Goal: Feedback & Contribution: Contribute content

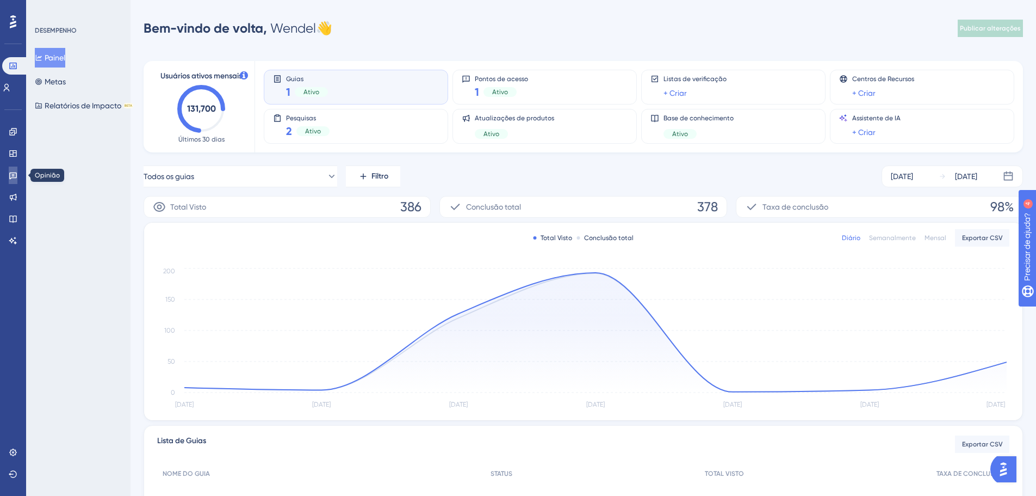
click at [15, 177] on icon at bounding box center [13, 175] width 9 height 9
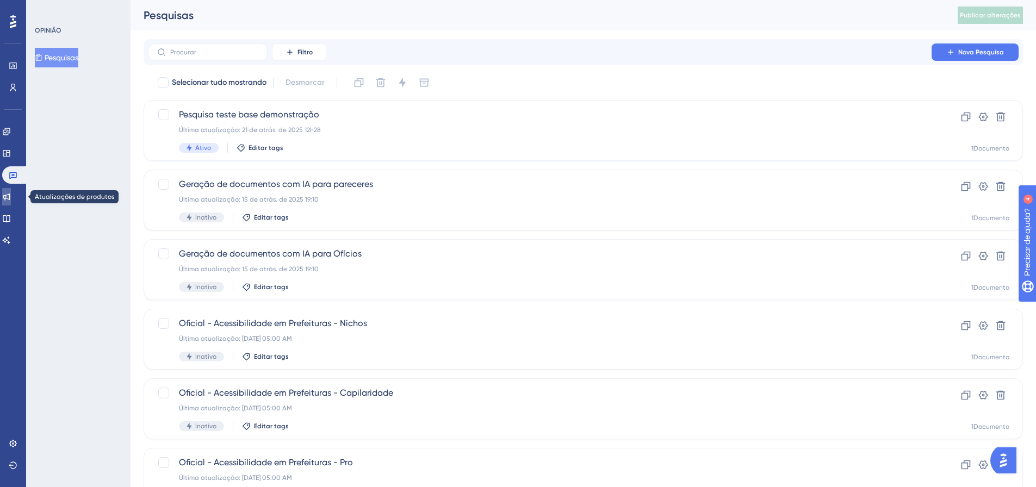
click at [10, 191] on link at bounding box center [6, 196] width 9 height 17
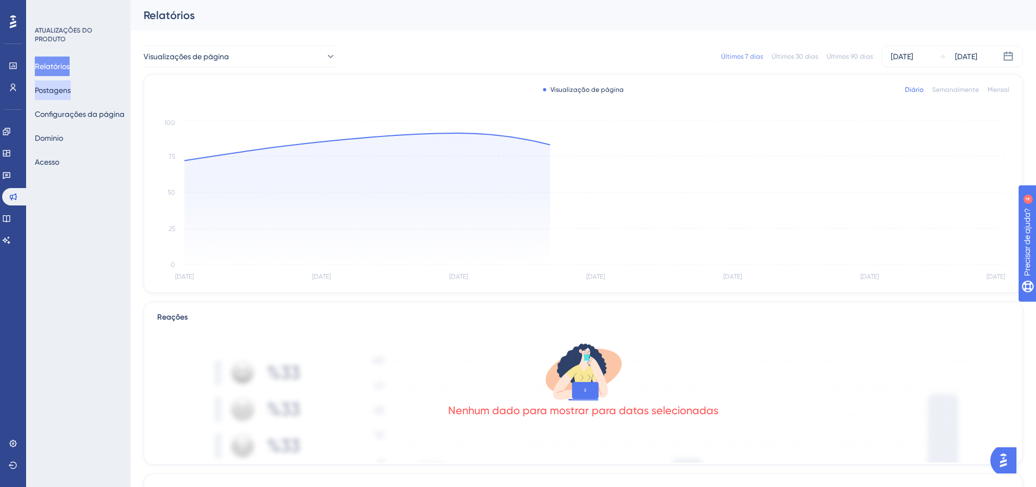
click at [67, 94] on font "Postagens" at bounding box center [53, 90] width 36 height 9
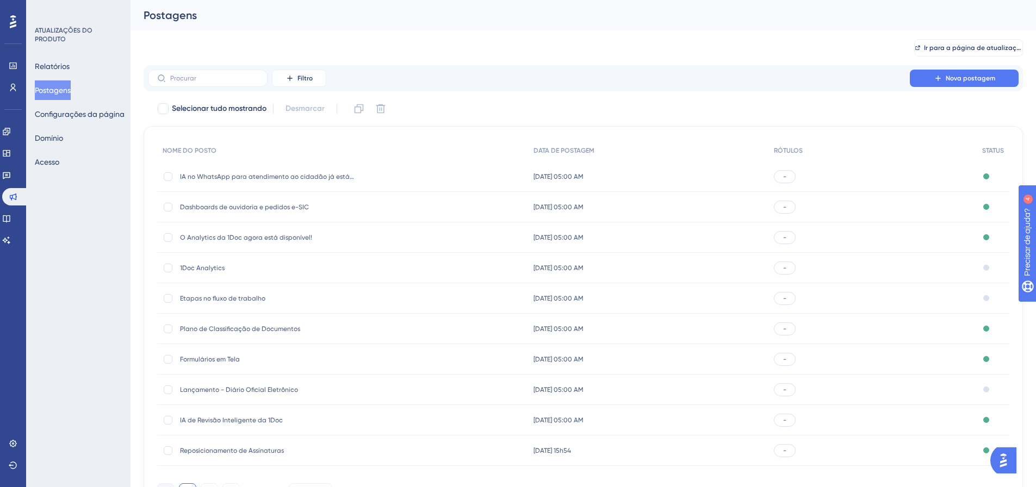
click at [273, 182] on div "IA no WhatsApp para atendimento ao cidadão já está disponível no 1Doc! IA no Wh…" at bounding box center [267, 177] width 174 height 30
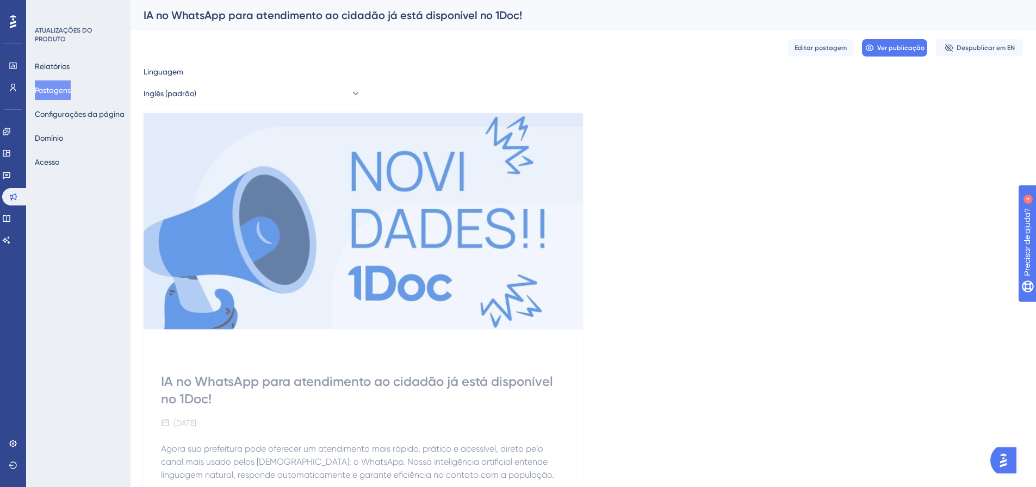
click at [58, 94] on font "Postagens" at bounding box center [53, 90] width 36 height 9
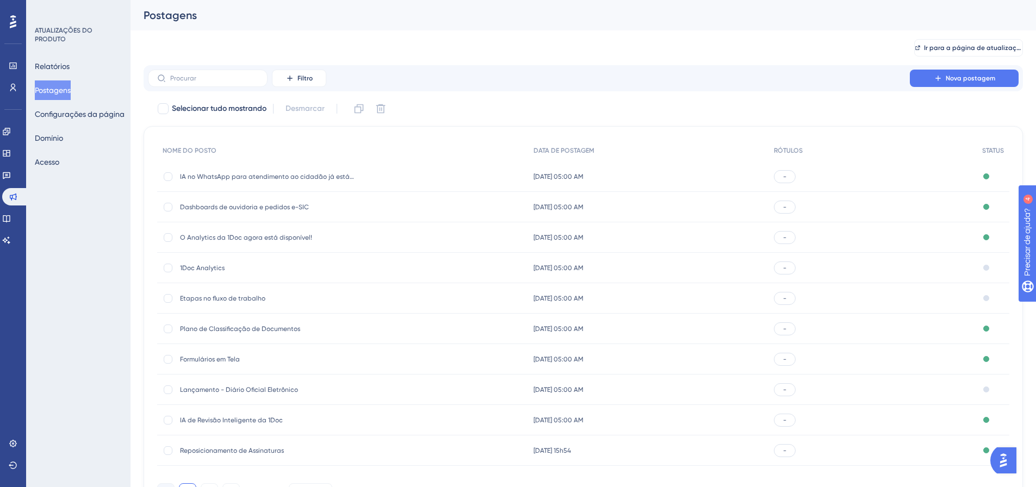
click at [261, 171] on div "IA no WhatsApp para atendimento ao cidadão já está disponível no 1Doc! IA no Wh…" at bounding box center [267, 177] width 174 height 30
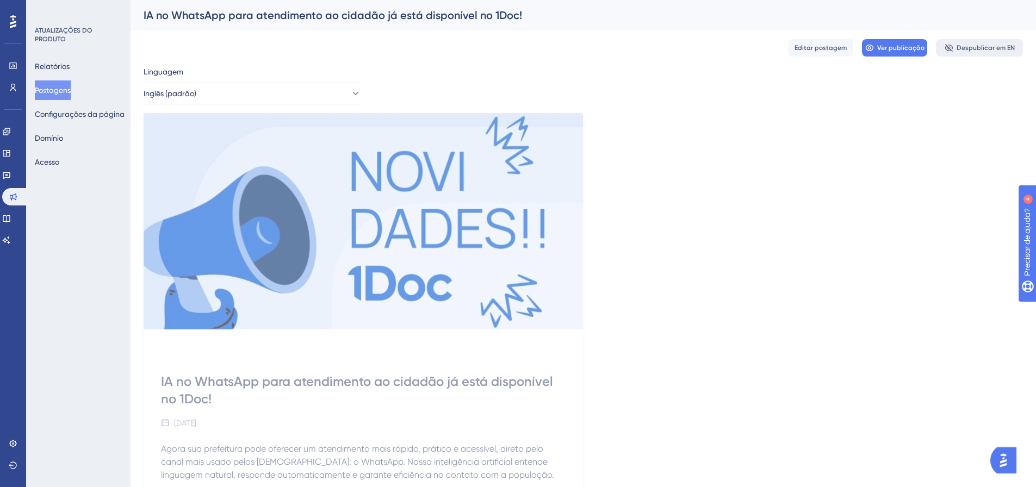
click at [963, 48] on font "Despublicar em EN" at bounding box center [986, 48] width 58 height 8
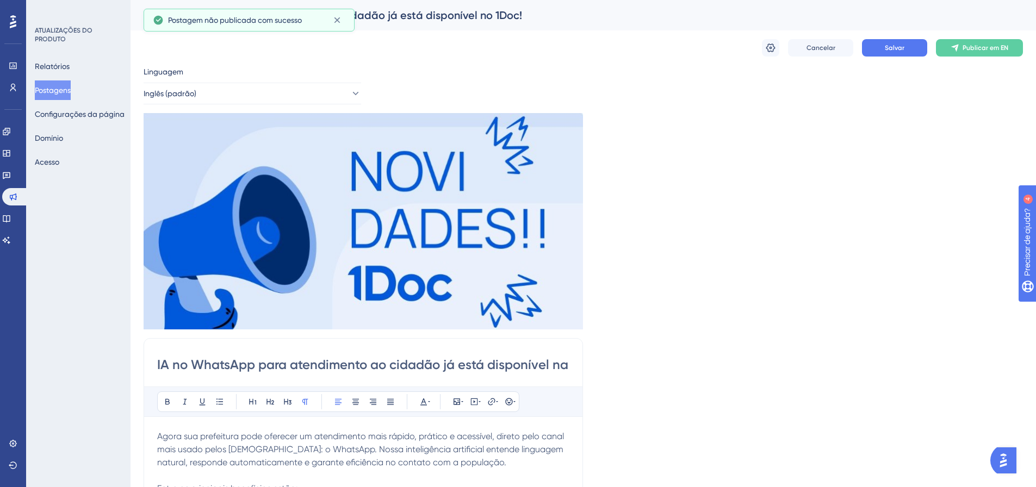
click at [379, 362] on input "IA no WhatsApp para atendimento ao cidadão já está disponível na 1Doc!" at bounding box center [363, 364] width 412 height 17
type input "IA no WhatsApp para atendimento ao cidadão já está disponível na 1Doc!"
click at [907, 47] on button "Salvar" at bounding box center [894, 47] width 65 height 17
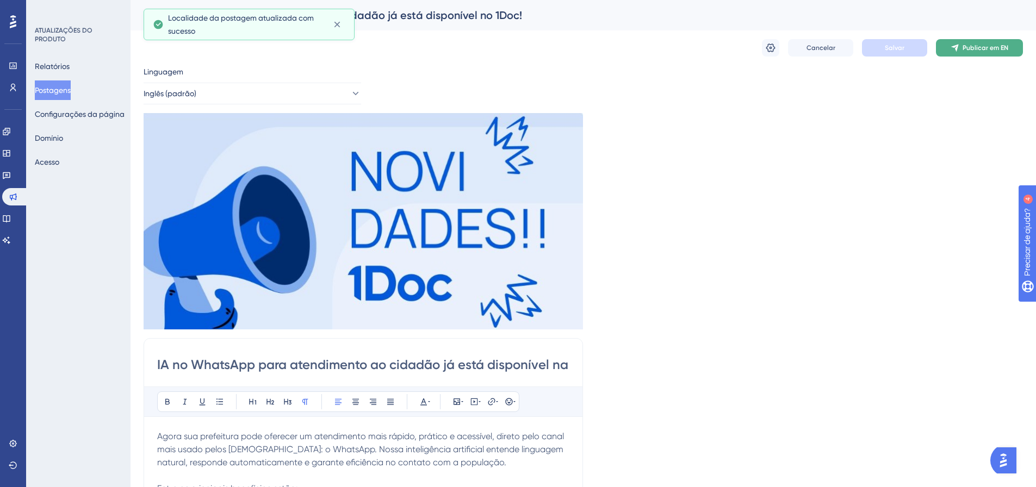
click at [982, 40] on button "Publicar em EN" at bounding box center [979, 47] width 87 height 17
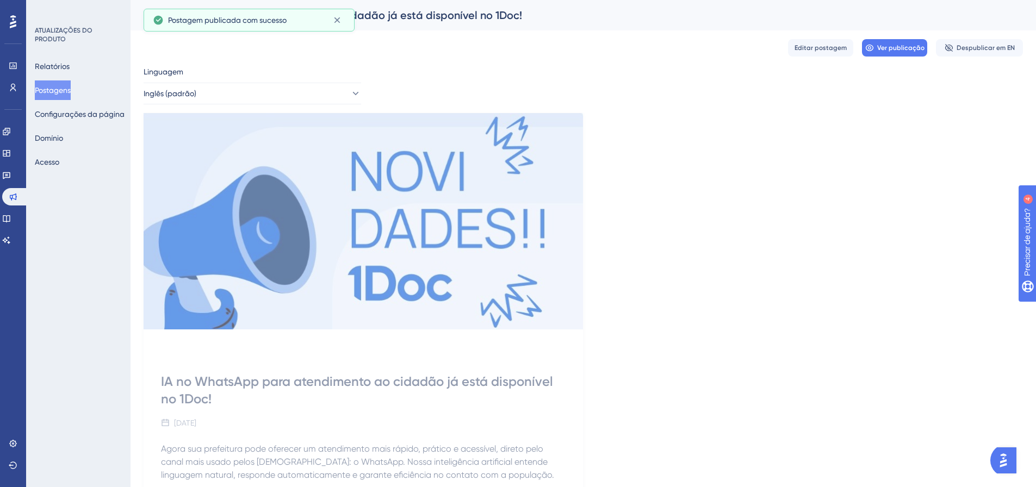
click at [60, 93] on font "Postagens" at bounding box center [53, 90] width 36 height 9
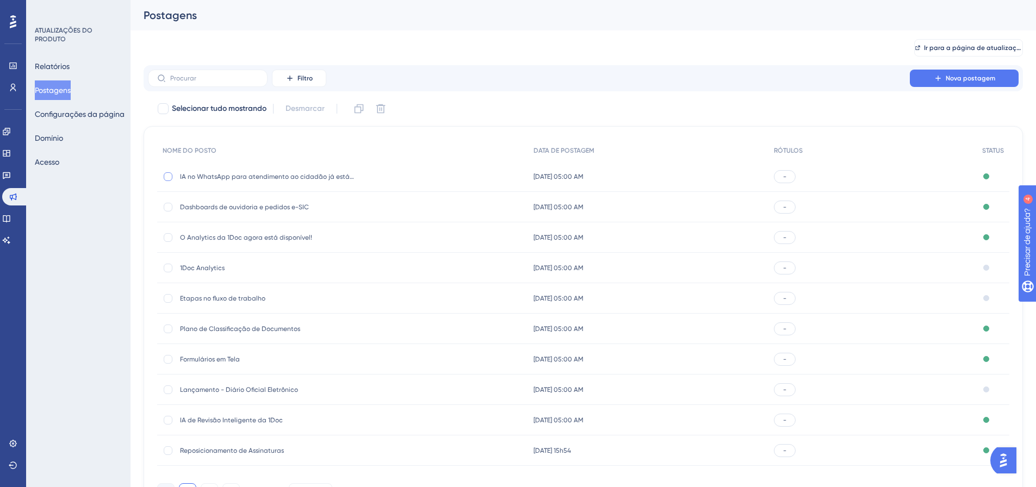
click at [172, 176] on div at bounding box center [168, 176] width 11 height 11
checkbox input "true"
click at [356, 104] on icon at bounding box center [359, 108] width 11 height 11
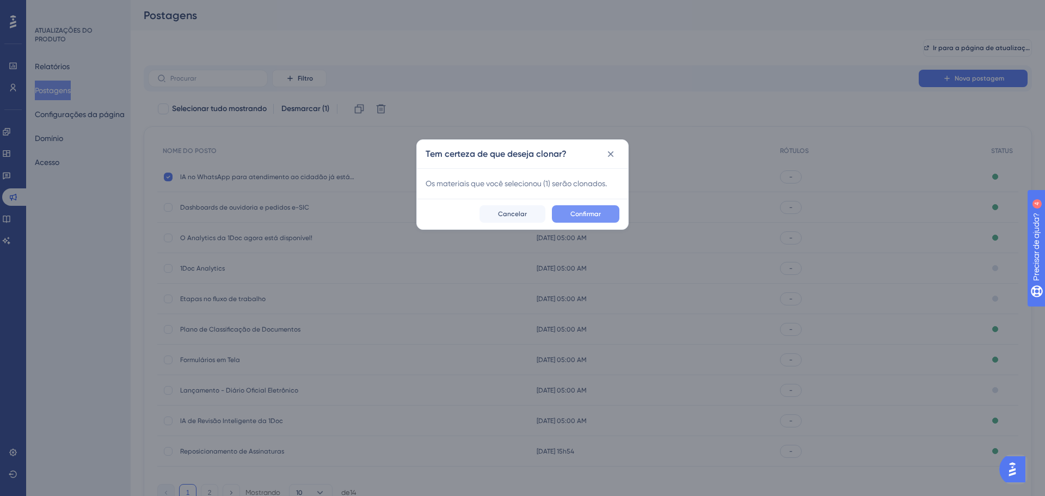
click at [604, 217] on button "Confirmar" at bounding box center [585, 213] width 67 height 17
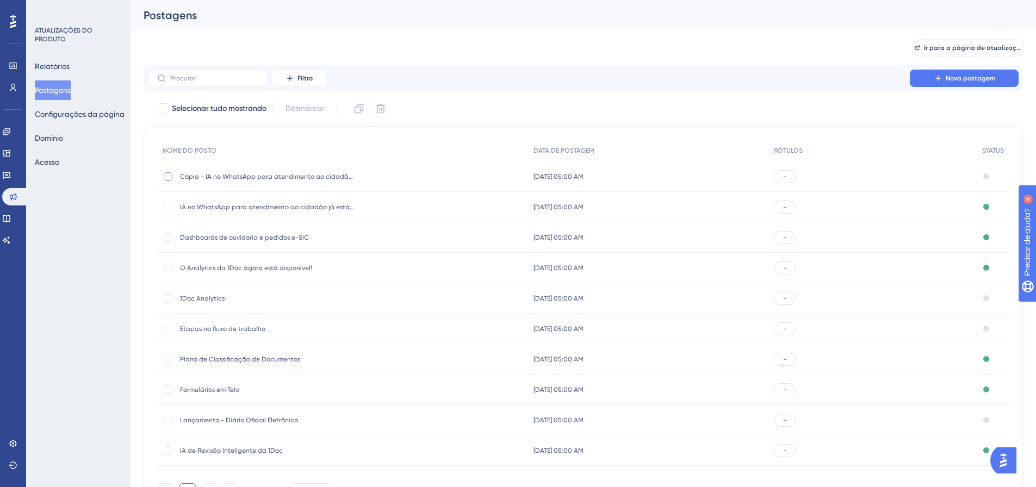
click at [171, 178] on div at bounding box center [168, 176] width 9 height 9
checkbox input "true"
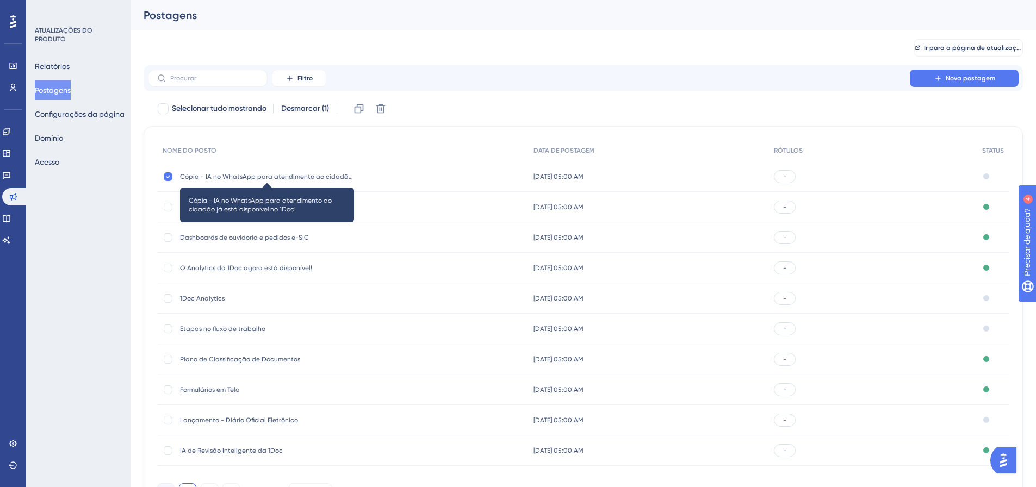
click at [275, 174] on font "Cópia - IA no WhatsApp para atendimento ao cidadão já está disponível no 1Doc!" at bounding box center [307, 177] width 255 height 8
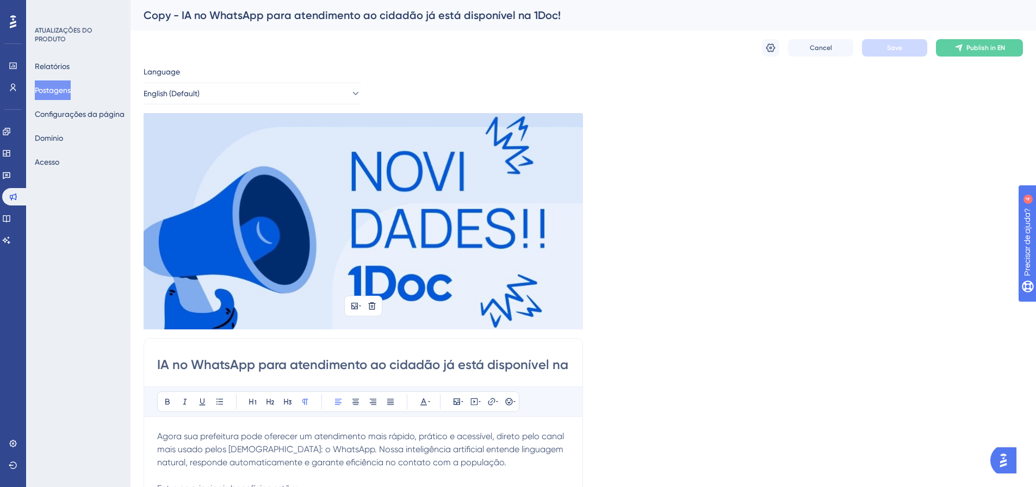
scroll to position [133, 0]
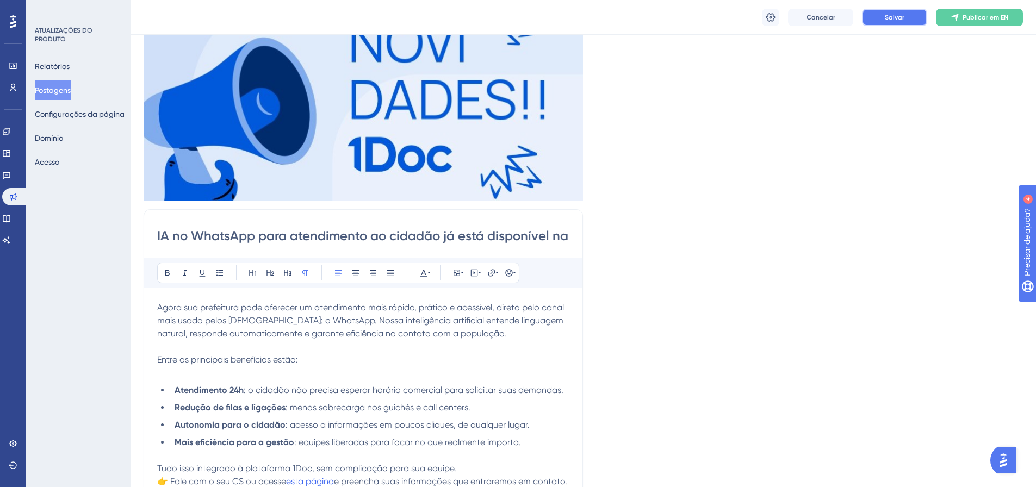
click at [908, 19] on button "Salvar" at bounding box center [894, 17] width 65 height 17
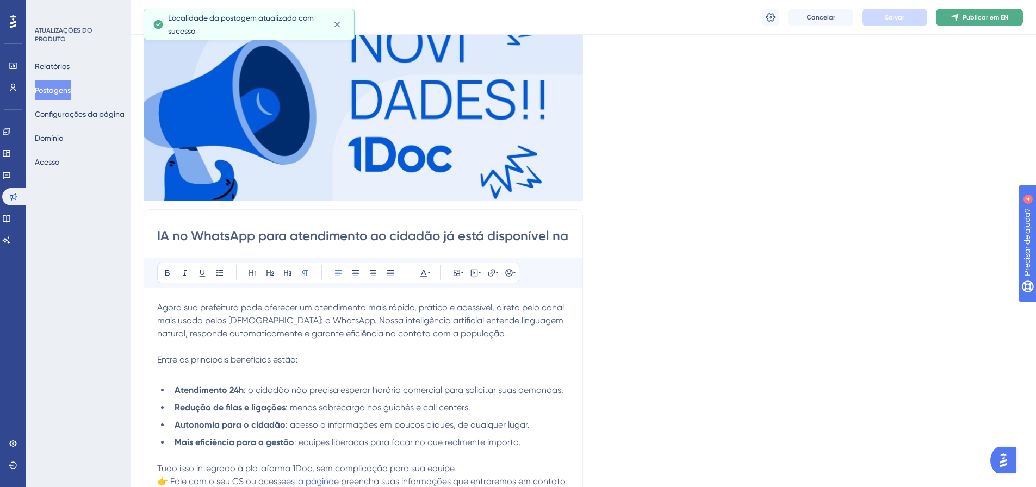
click at [973, 20] on font "Publicar em EN" at bounding box center [986, 18] width 46 height 8
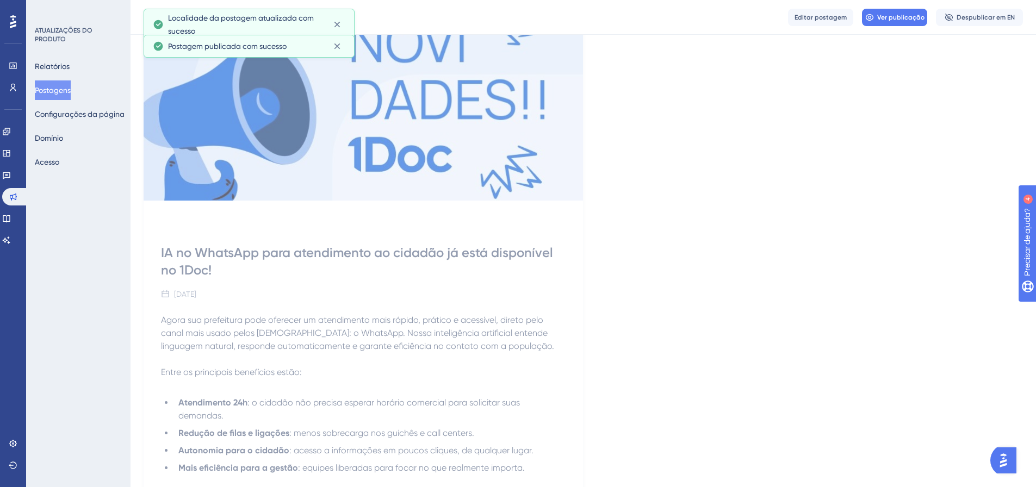
click at [48, 88] on font "Postagens" at bounding box center [53, 90] width 36 height 9
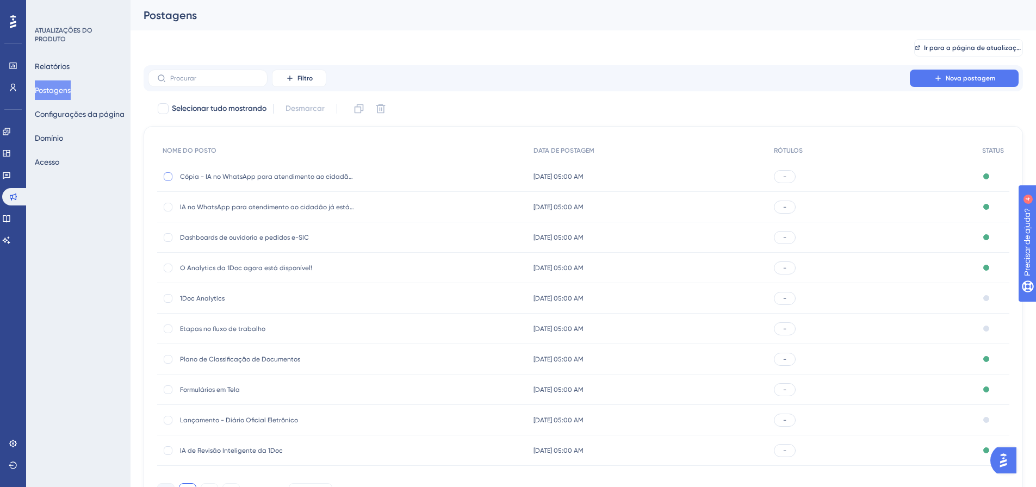
click at [165, 175] on div at bounding box center [168, 176] width 9 height 9
checkbox input "true"
click at [380, 110] on icon at bounding box center [380, 108] width 11 height 11
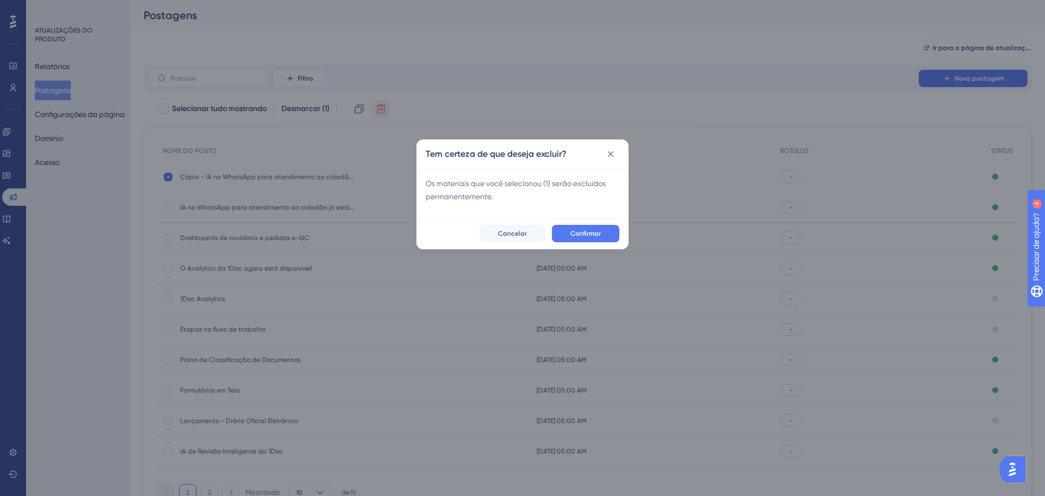
click at [613, 237] on button "Confirmar" at bounding box center [585, 233] width 67 height 17
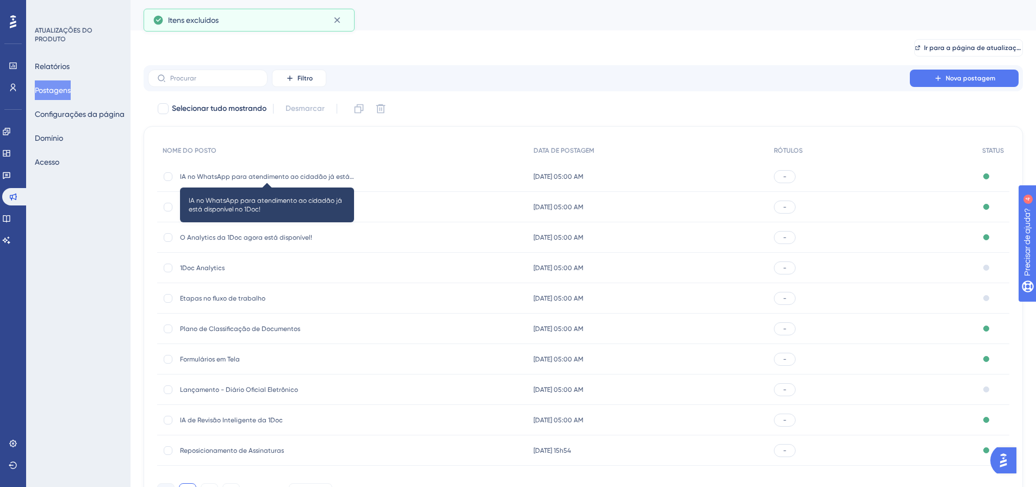
click at [249, 177] on font "IA no WhatsApp para atendimento ao cidadão já está disponível no 1Doc!" at bounding box center [295, 177] width 230 height 8
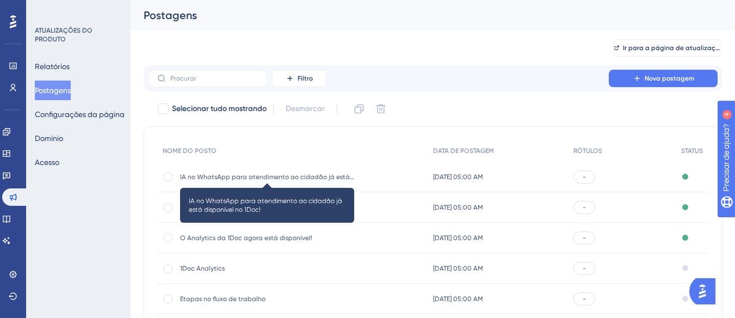
click at [271, 175] on font "IA no WhatsApp para atendimento ao cidadão já está disponível no 1Doc!" at bounding box center [295, 177] width 230 height 8
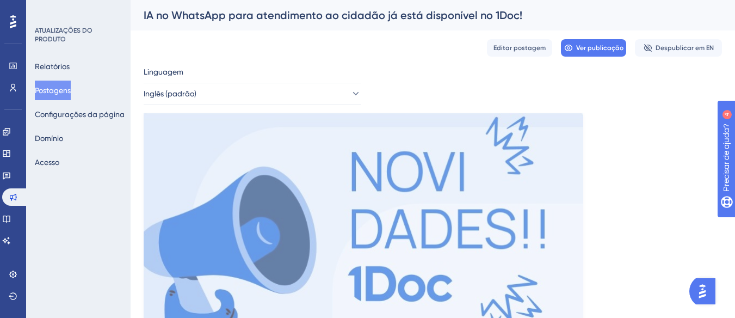
scroll to position [54, 0]
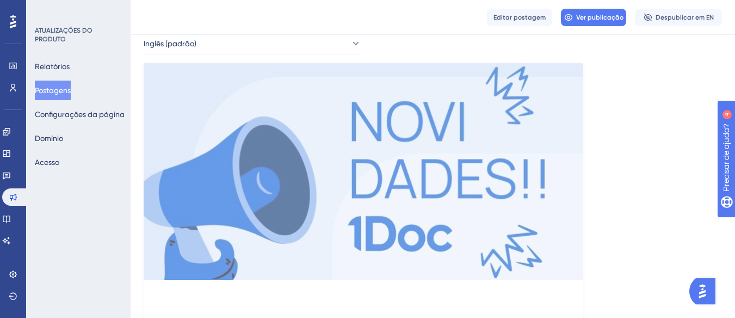
click at [382, 151] on img at bounding box center [364, 171] width 440 height 217
click at [390, 153] on img at bounding box center [364, 171] width 440 height 217
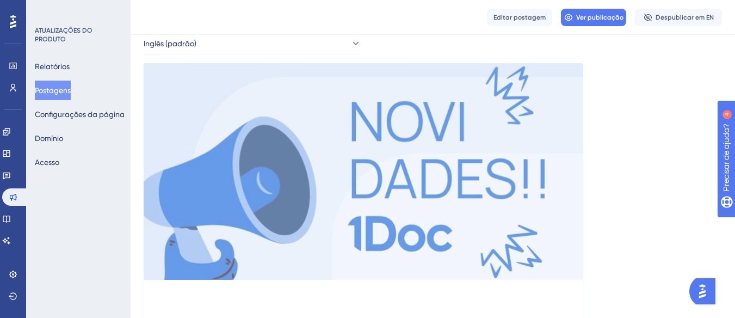
click at [390, 153] on img at bounding box center [364, 171] width 440 height 217
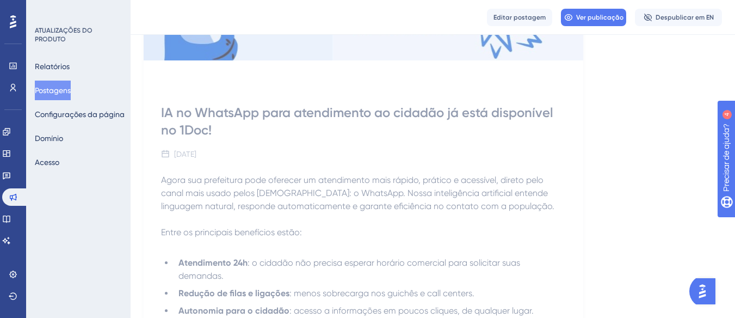
scroll to position [326, 0]
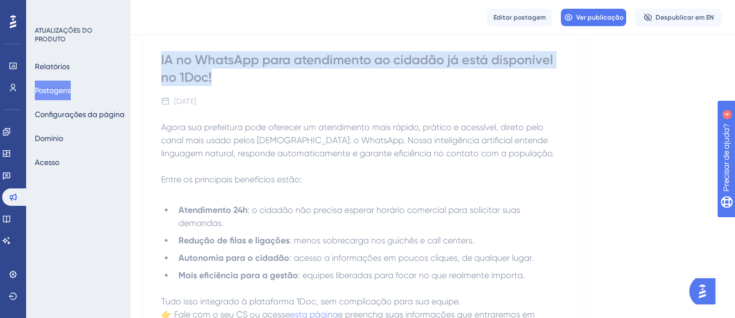
drag, startPoint x: 215, startPoint y: 79, endPoint x: 160, endPoint y: 61, distance: 57.8
click at [160, 61] on div "IA no WhatsApp para atendimento ao cidadão já está disponível no 1Doc! 10 de ab…" at bounding box center [364, 197] width 440 height 363
copy font "IA no WhatsApp para atendimento ao cidadão já está disponível no 1Doc!"
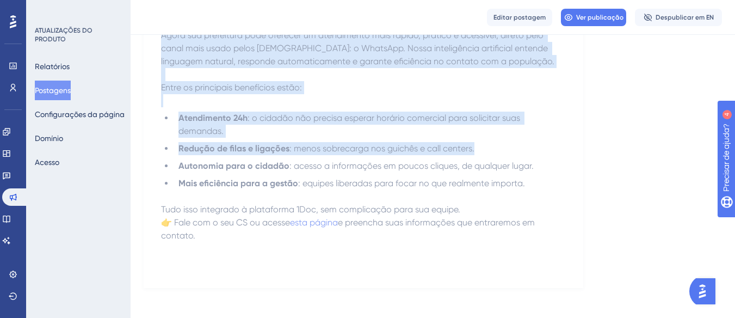
scroll to position [423, 0]
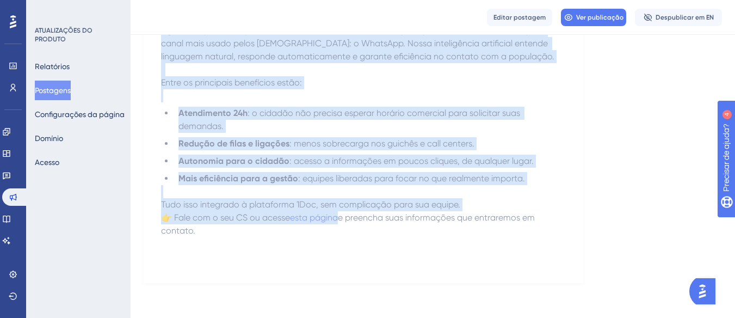
drag, startPoint x: 160, startPoint y: 125, endPoint x: 266, endPoint y: 233, distance: 151.2
click at [266, 233] on div "IA no WhatsApp para atendimento ao cidadão já está disponível no 1Doc! 10 de ab…" at bounding box center [364, 100] width 440 height 363
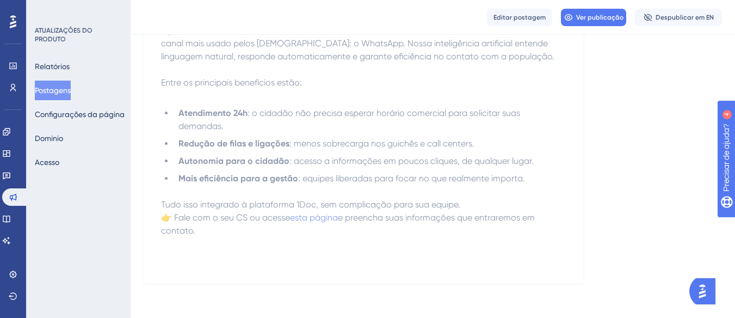
drag, startPoint x: 195, startPoint y: 231, endPoint x: 201, endPoint y: 232, distance: 6.0
click at [198, 232] on p "Tudo isso integrado à plataforma 1Doc, sem complicação para sua equipe. 👉 Fale …" at bounding box center [363, 217] width 405 height 39
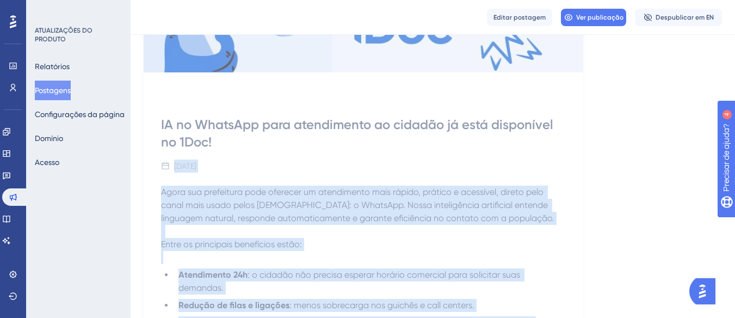
scroll to position [260, 0]
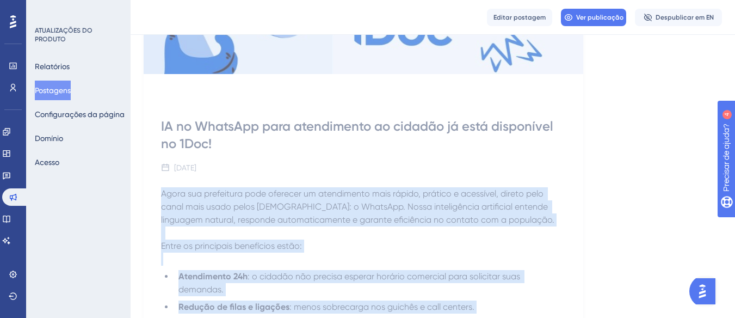
drag, startPoint x: 189, startPoint y: 226, endPoint x: 410, endPoint y: 252, distance: 222.4
click at [159, 191] on div "IA no WhatsApp para atendimento ao cidadão já está disponível no 1Doc! 10 de ab…" at bounding box center [364, 264] width 440 height 363
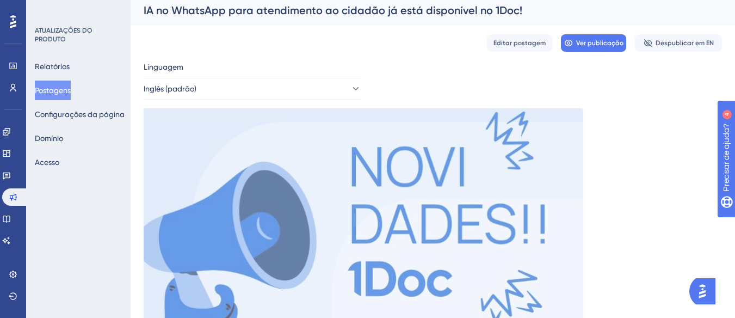
scroll to position [0, 0]
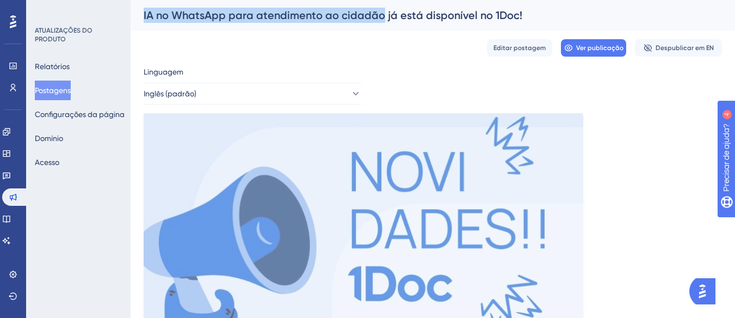
drag, startPoint x: 145, startPoint y: 15, endPoint x: 379, endPoint y: 11, distance: 234.5
click at [379, 11] on font "IA no WhatsApp para atendimento ao cidadão já está disponível no 1Doc!" at bounding box center [333, 15] width 379 height 13
copy font "IA no WhatsApp para atendimento ao cidadão"
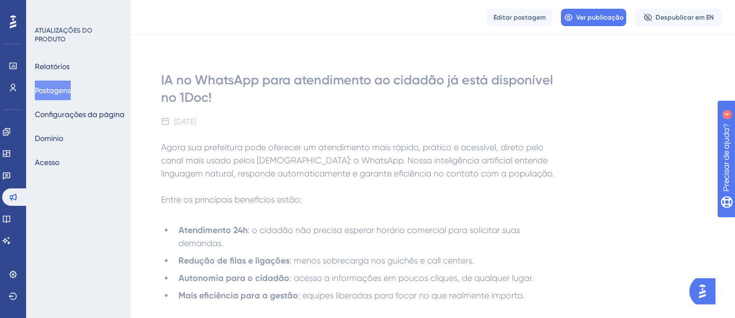
scroll to position [423, 0]
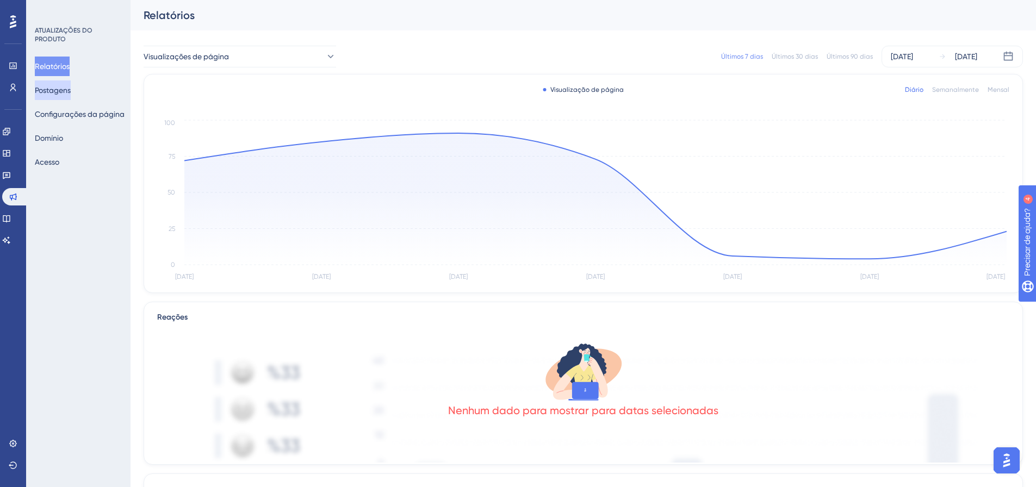
click at [60, 85] on font "Postagens" at bounding box center [53, 90] width 36 height 13
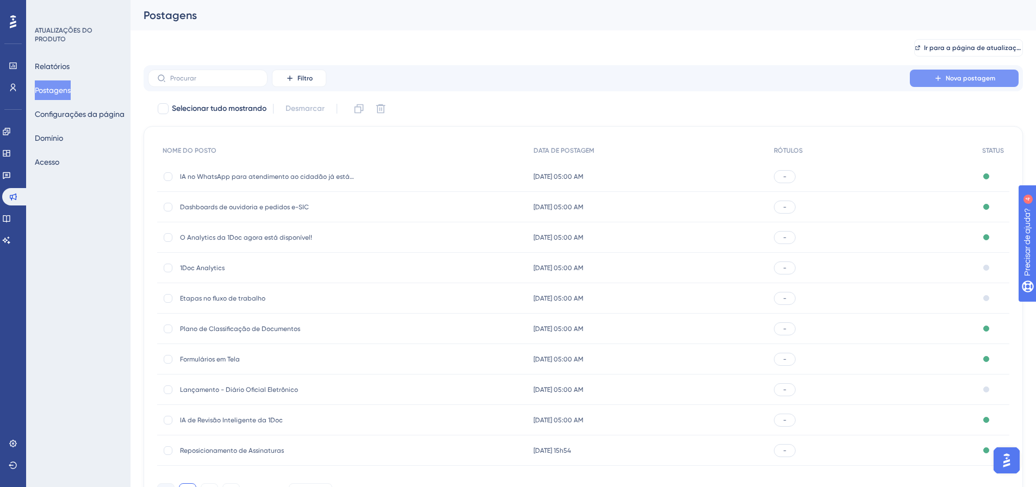
click at [978, 78] on font "Nova postagem" at bounding box center [971, 79] width 50 height 8
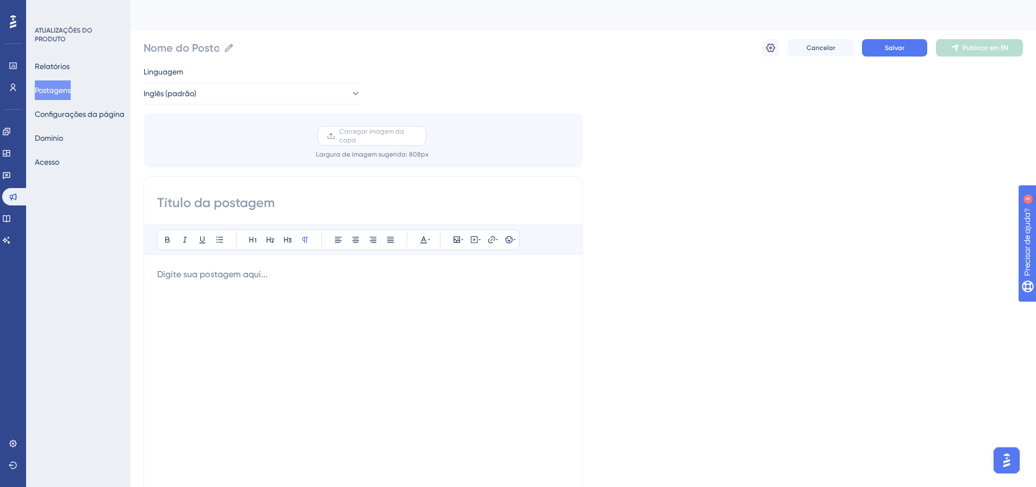
click at [361, 133] on font "Carregar imagem da capa" at bounding box center [371, 136] width 65 height 16
click at [417, 136] on input "Carregar imagem da capa" at bounding box center [417, 136] width 0 height 0
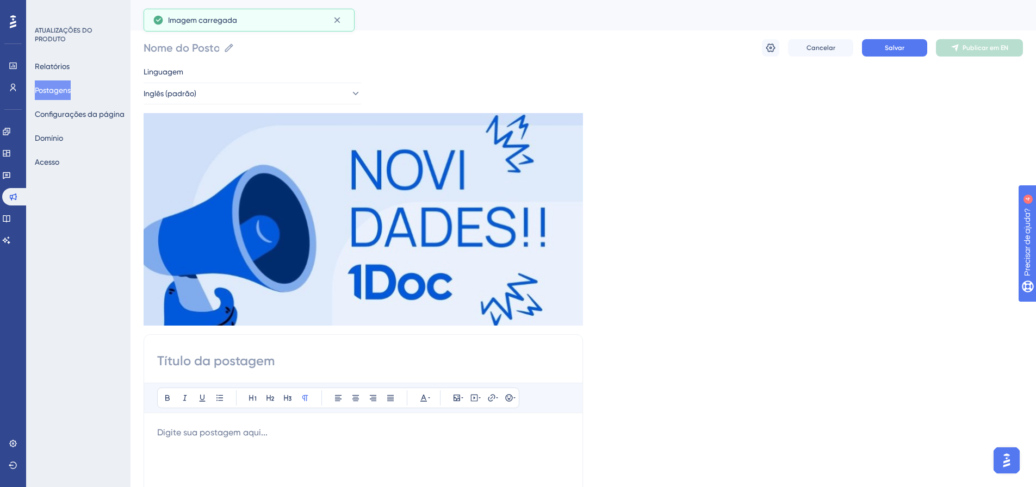
click at [253, 357] on input at bounding box center [363, 361] width 412 height 17
paste input "IA no WhatsApp para atendimento ao cidadão já está disponível no 1Doc!"
type input "IA no WhatsApp para atendimento ao cidadão já está disponível no 1Doc!"
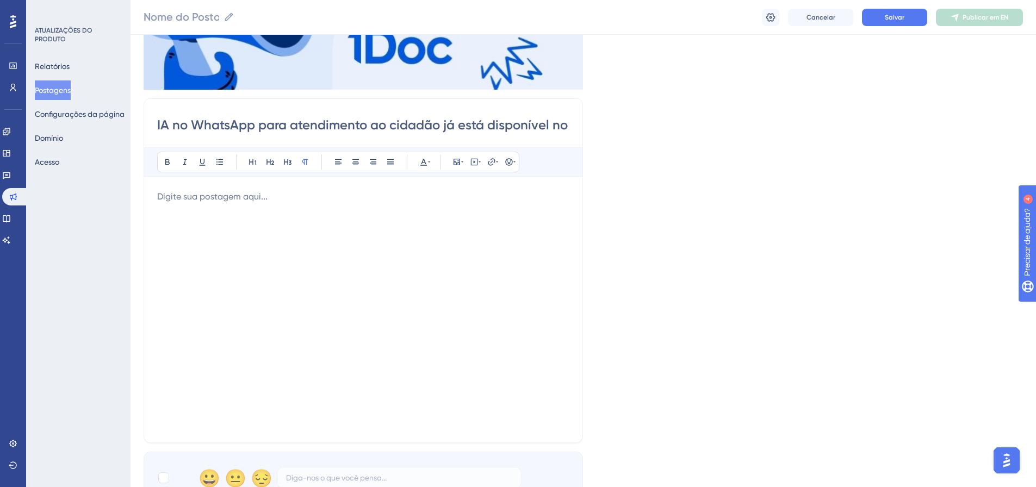
scroll to position [272, 0]
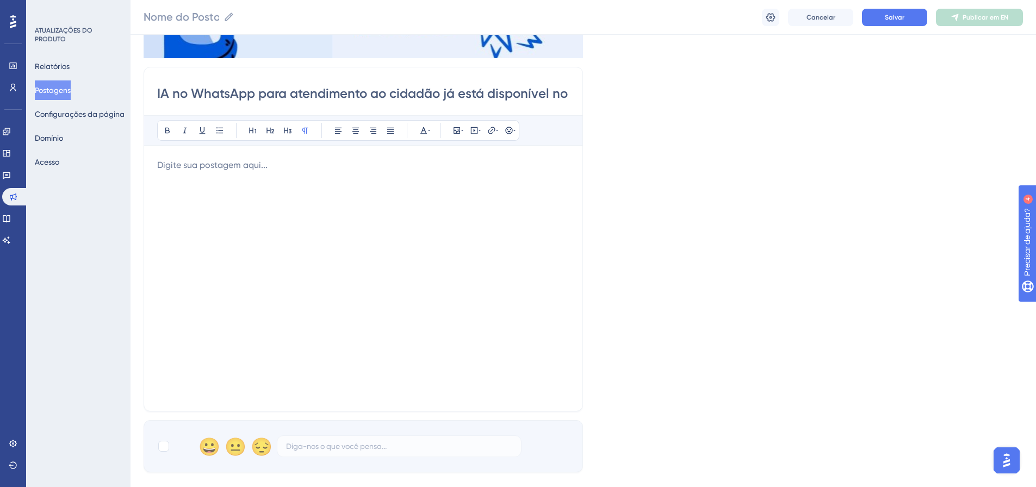
click at [210, 221] on div at bounding box center [363, 278] width 412 height 239
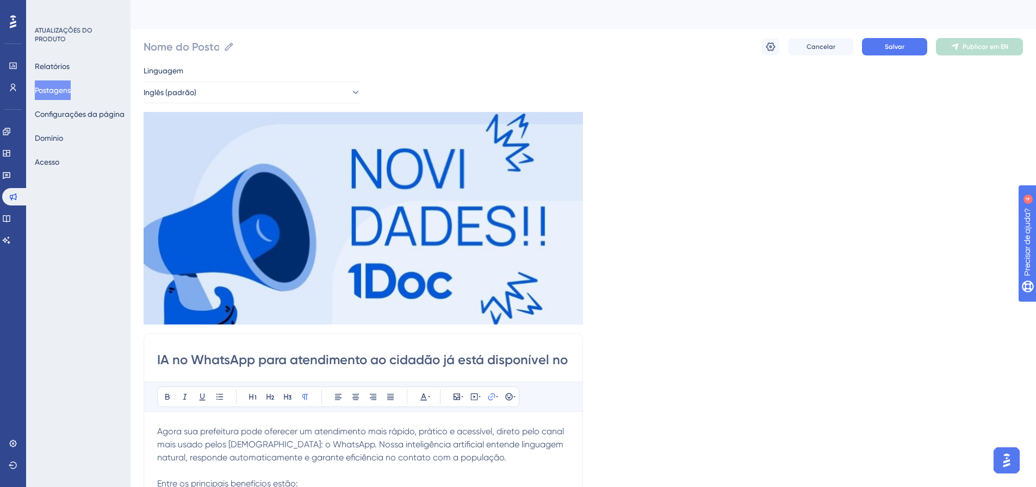
scroll to position [0, 0]
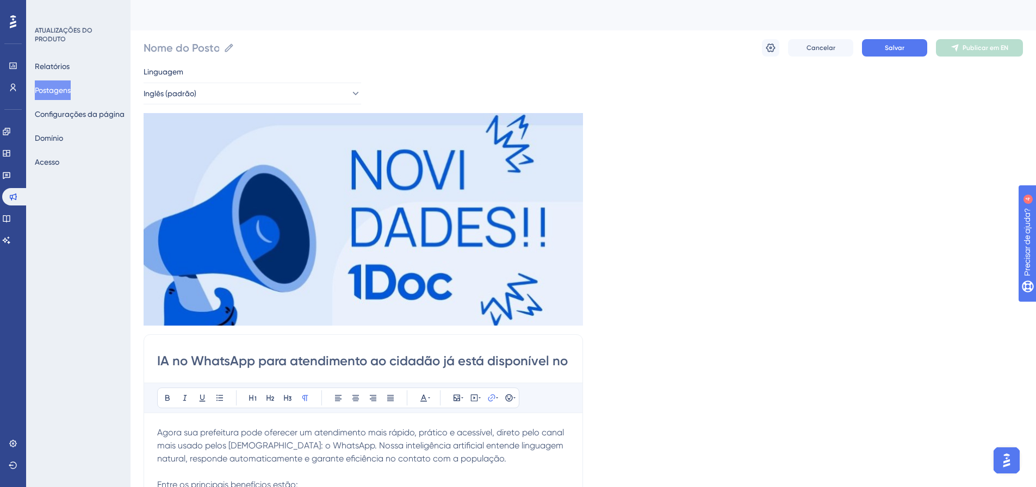
click at [894, 38] on div "Nome do Posto Cancelar Salvar Publicar em EN" at bounding box center [584, 47] width 880 height 35
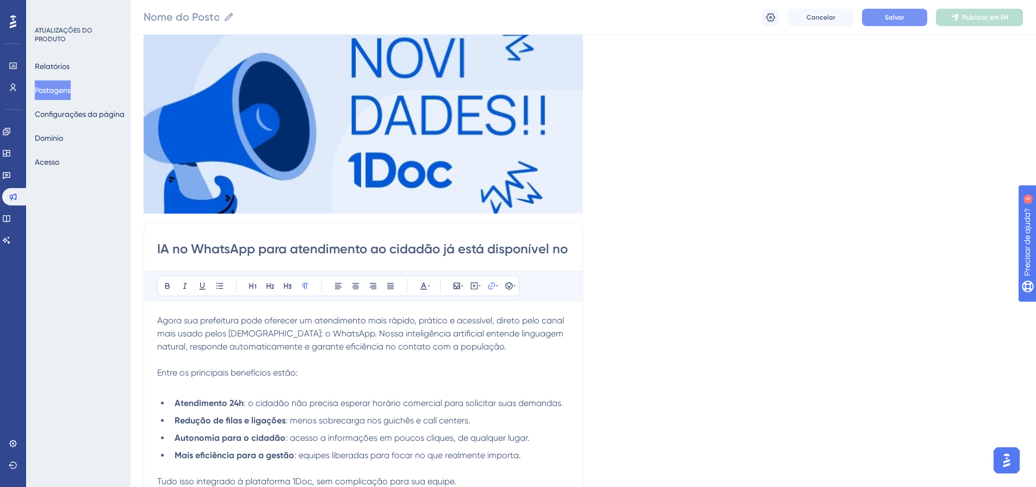
click at [891, 24] on button "Salvar" at bounding box center [894, 17] width 65 height 17
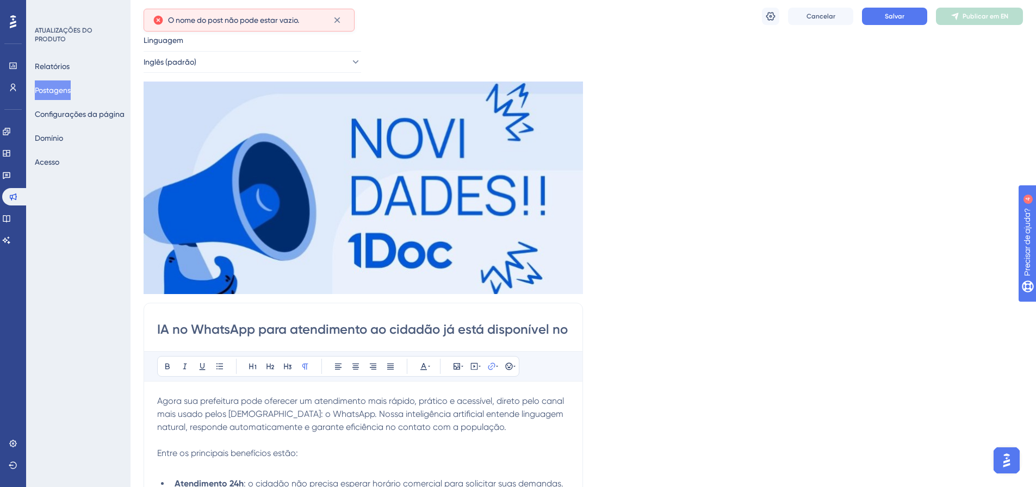
scroll to position [0, 0]
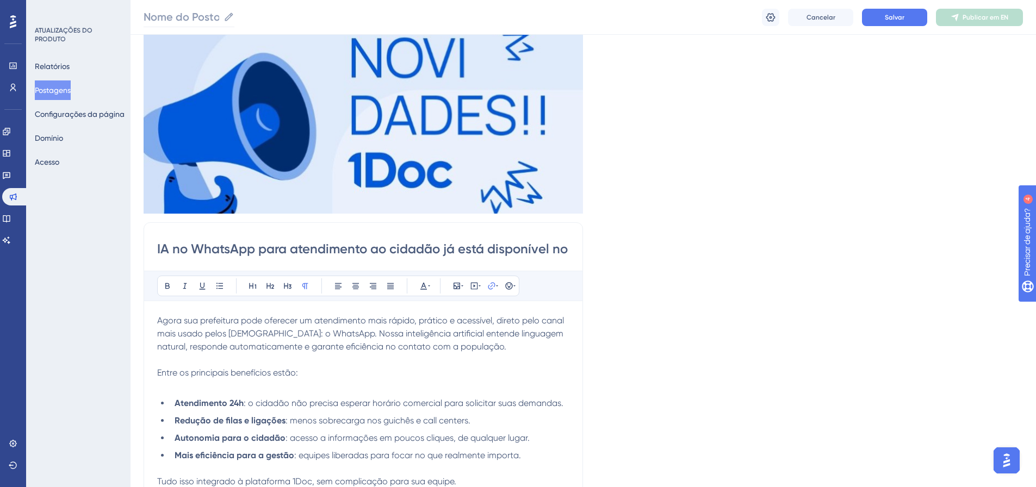
click at [213, 14] on input "Nome do Posto" at bounding box center [182, 16] width 76 height 15
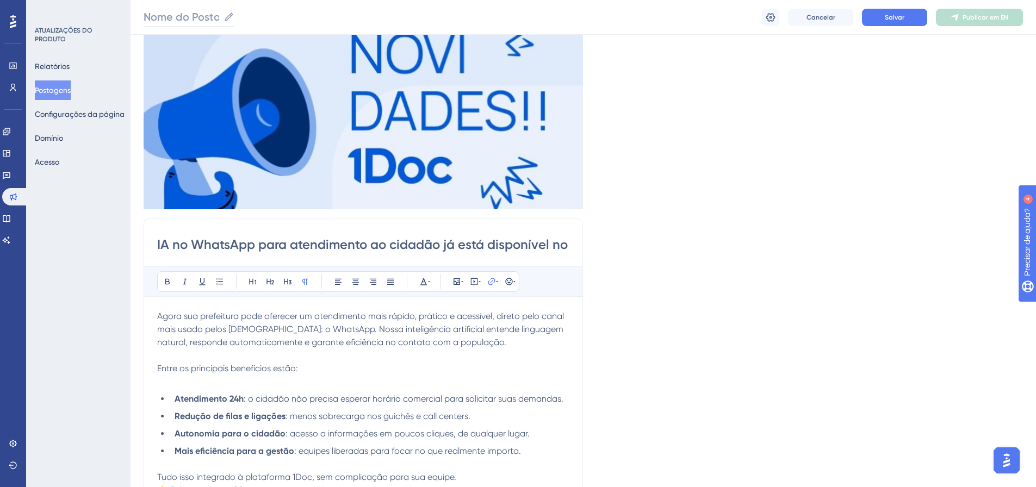
click at [216, 16] on input "Nome do Posto" at bounding box center [182, 16] width 76 height 15
click at [232, 17] on icon at bounding box center [229, 16] width 11 height 11
click at [219, 17] on input "Nome do Posto" at bounding box center [182, 16] width 76 height 15
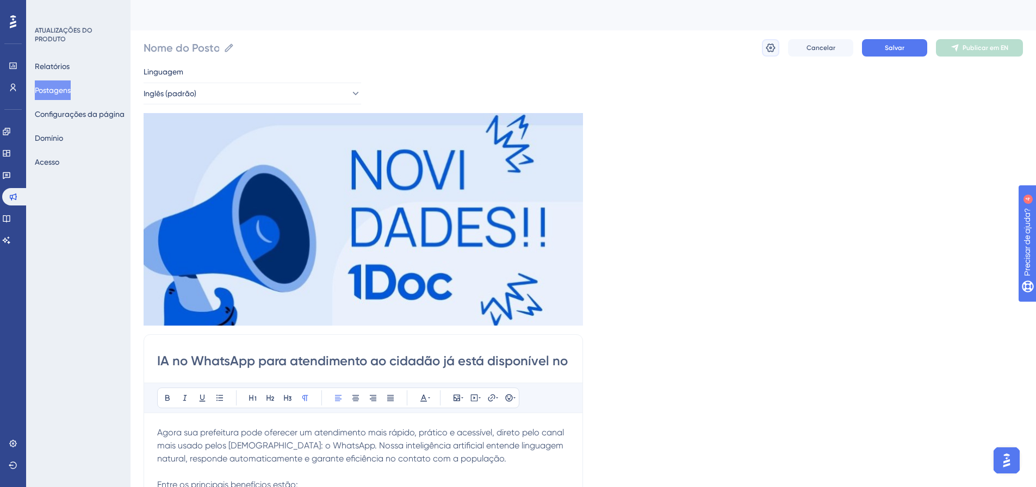
click at [765, 47] on button at bounding box center [770, 47] width 17 height 17
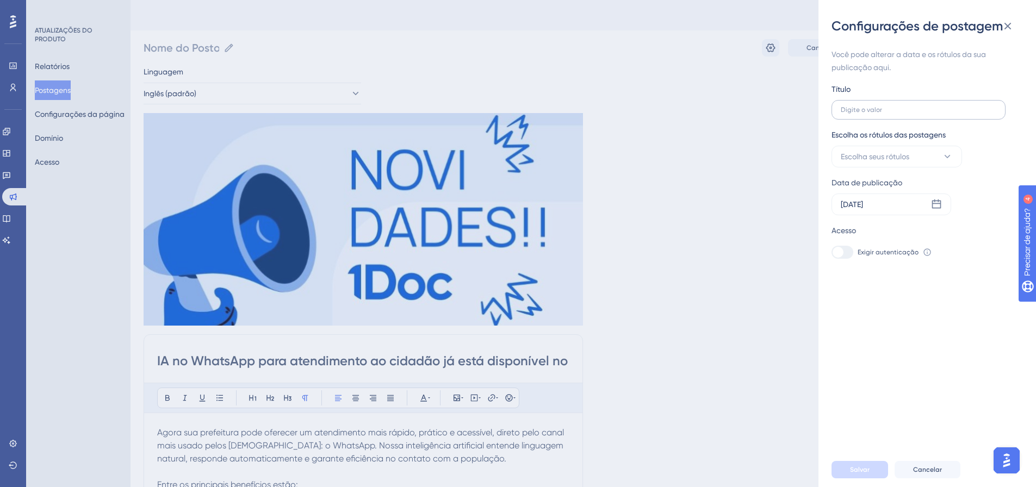
click at [873, 115] on label at bounding box center [919, 110] width 174 height 20
click at [873, 114] on input "text" at bounding box center [919, 110] width 156 height 8
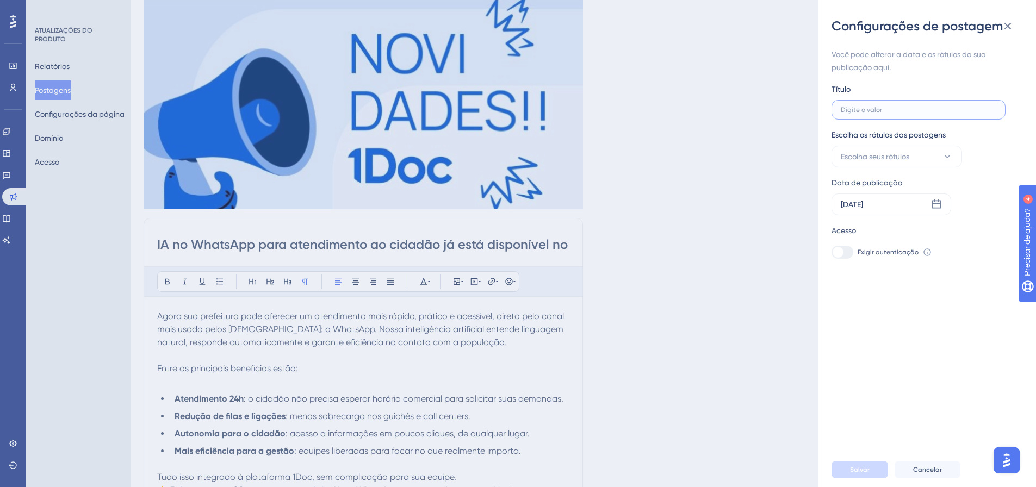
paste input "IA no WhatsApp para atendimento ao cidadão"
type input "IA no WhatsApp para atendimento ao cidadão"
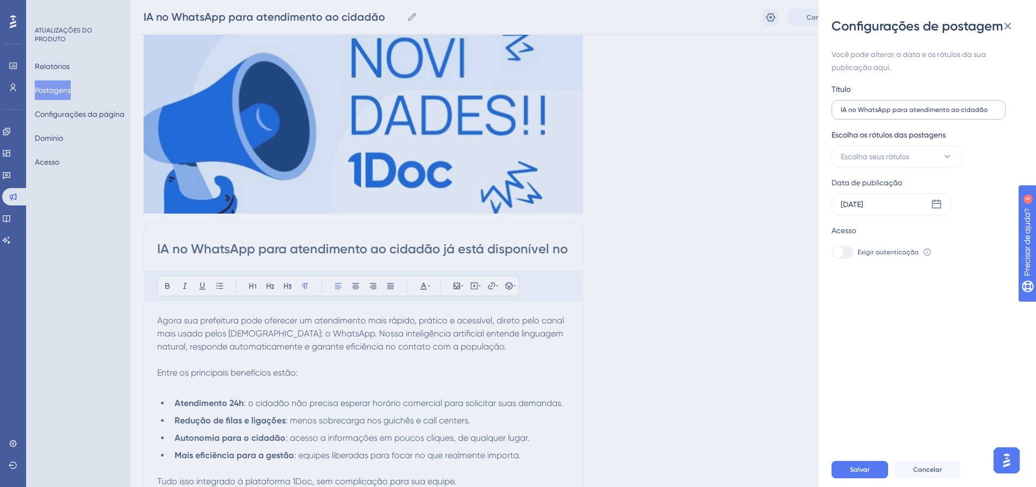
scroll to position [121, 0]
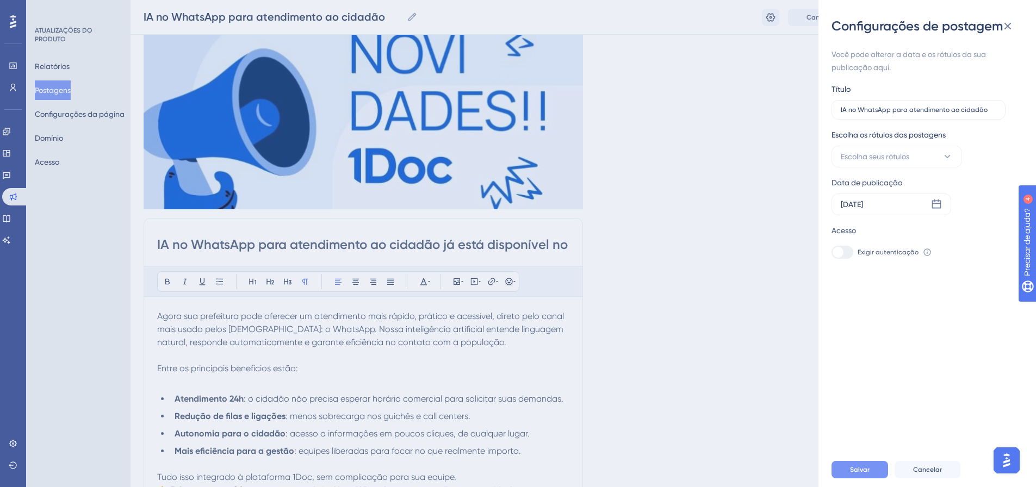
click at [867, 474] on font "Salvar" at bounding box center [860, 470] width 20 height 8
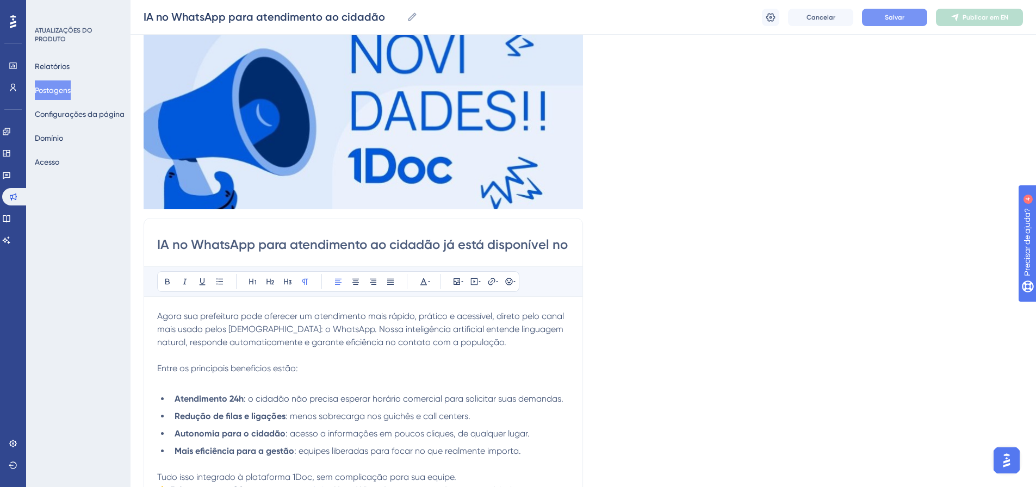
click at [892, 23] on button "Salvar" at bounding box center [894, 17] width 65 height 17
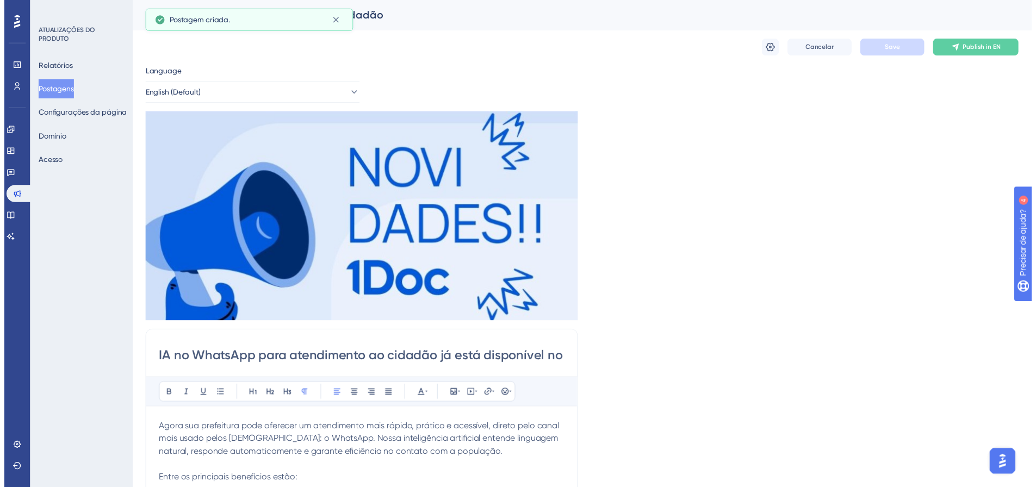
scroll to position [116, 0]
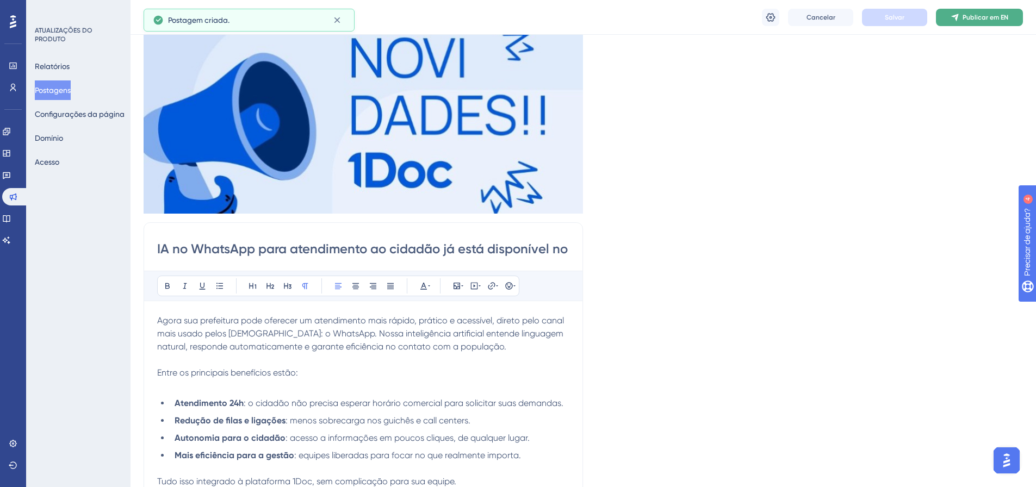
click at [975, 20] on font "Publicar em EN" at bounding box center [986, 18] width 46 height 8
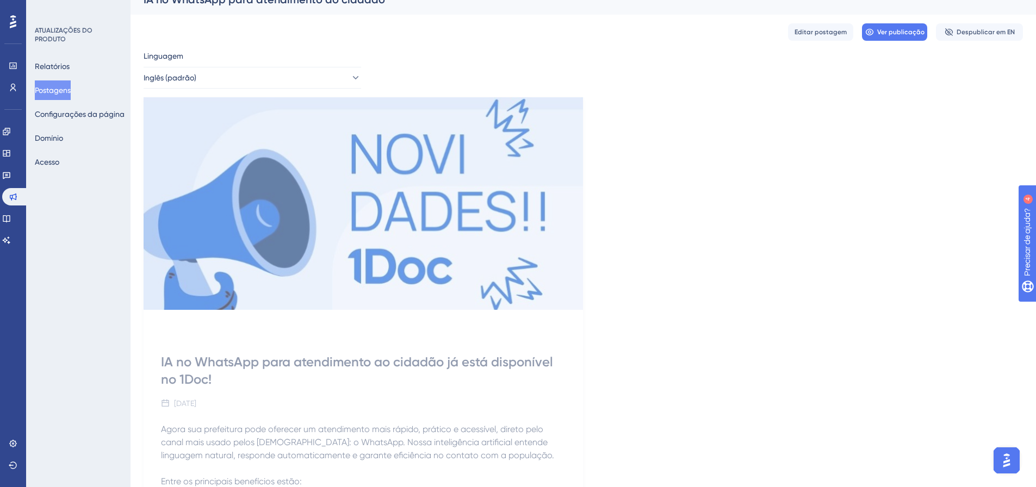
scroll to position [0, 0]
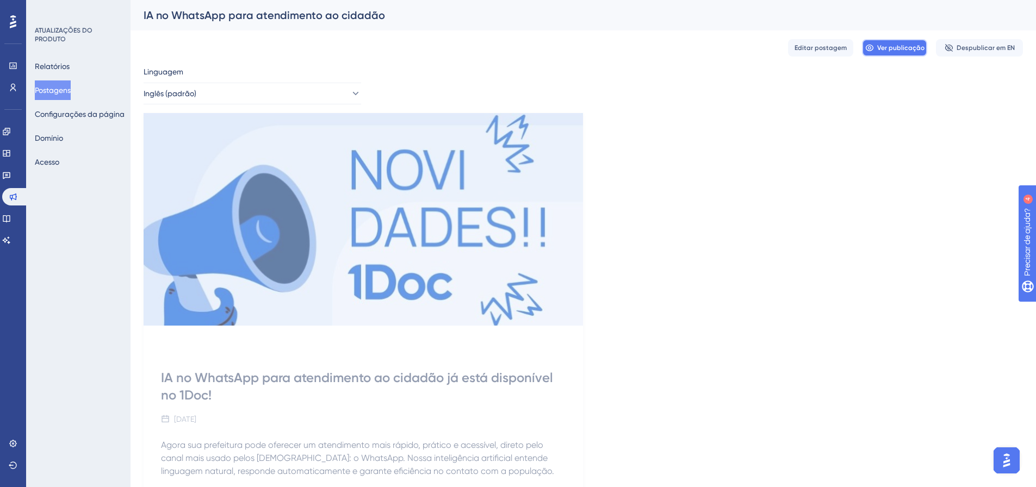
click at [887, 50] on font "Ver publicação" at bounding box center [900, 48] width 47 height 8
click at [61, 89] on font "Postagens" at bounding box center [53, 90] width 36 height 9
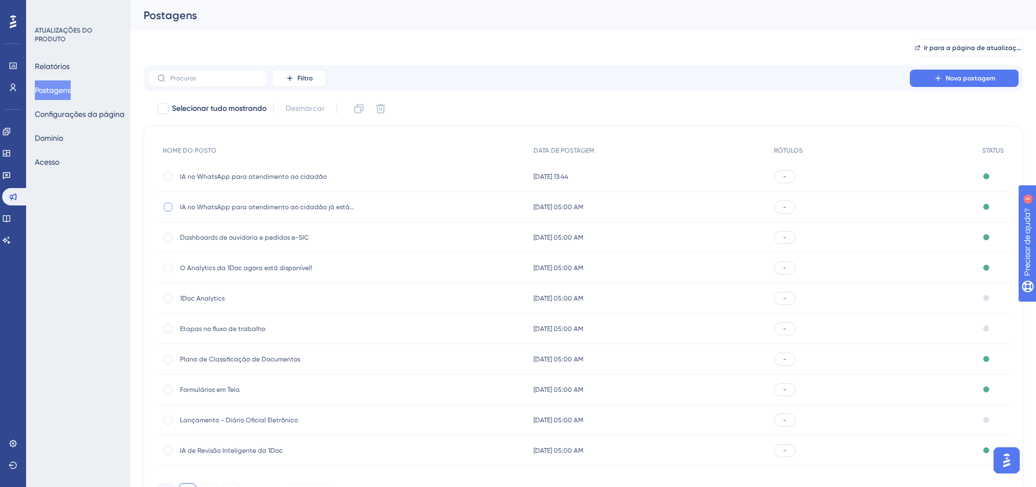
click at [167, 206] on div at bounding box center [168, 207] width 9 height 9
checkbox input "true"
click at [386, 110] on icon at bounding box center [380, 108] width 11 height 11
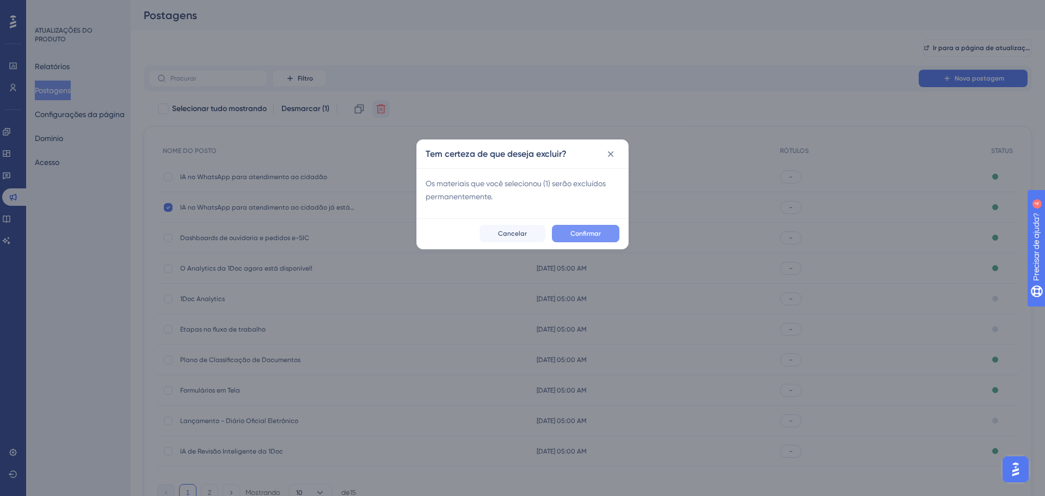
drag, startPoint x: 575, startPoint y: 222, endPoint x: 584, endPoint y: 232, distance: 13.5
click at [578, 226] on div "Confirmar Cancelar" at bounding box center [522, 233] width 211 height 30
click at [585, 233] on font "Confirmar" at bounding box center [585, 234] width 30 height 8
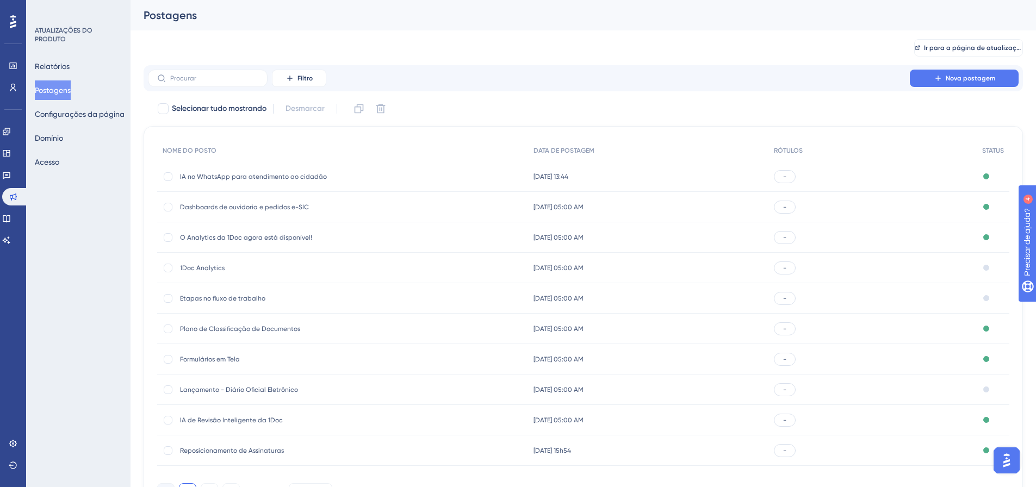
click at [221, 176] on font "IA no WhatsApp para atendimento ao cidadão" at bounding box center [253, 177] width 147 height 8
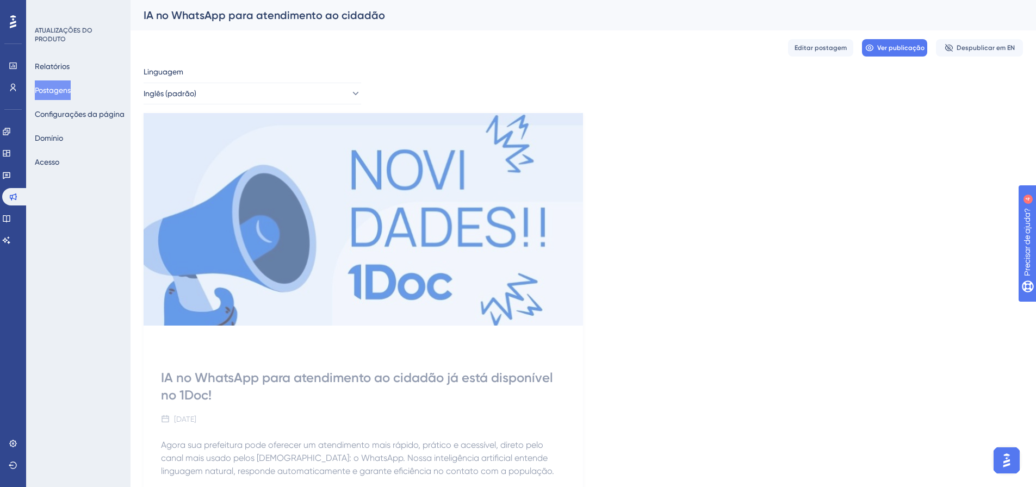
scroll to position [218, 0]
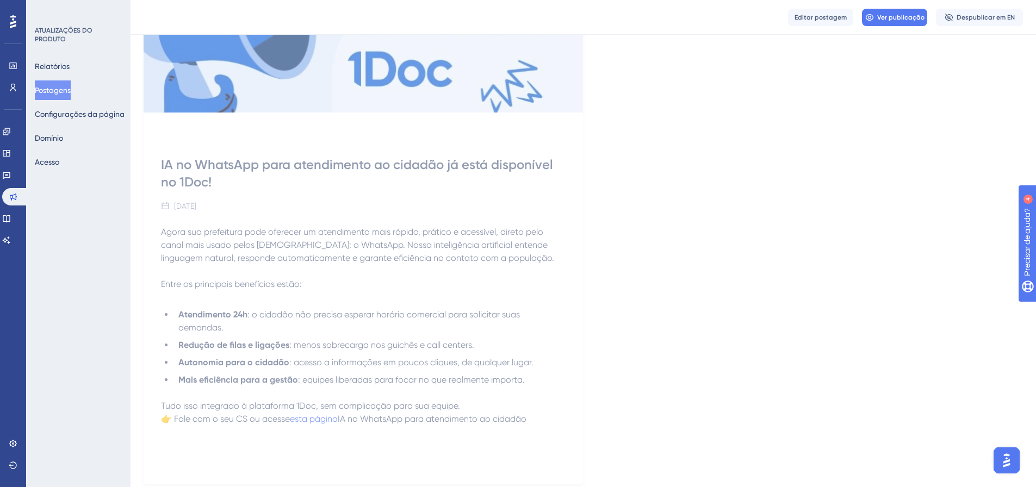
click at [815, 13] on span "Editar postagem" at bounding box center [821, 17] width 52 height 9
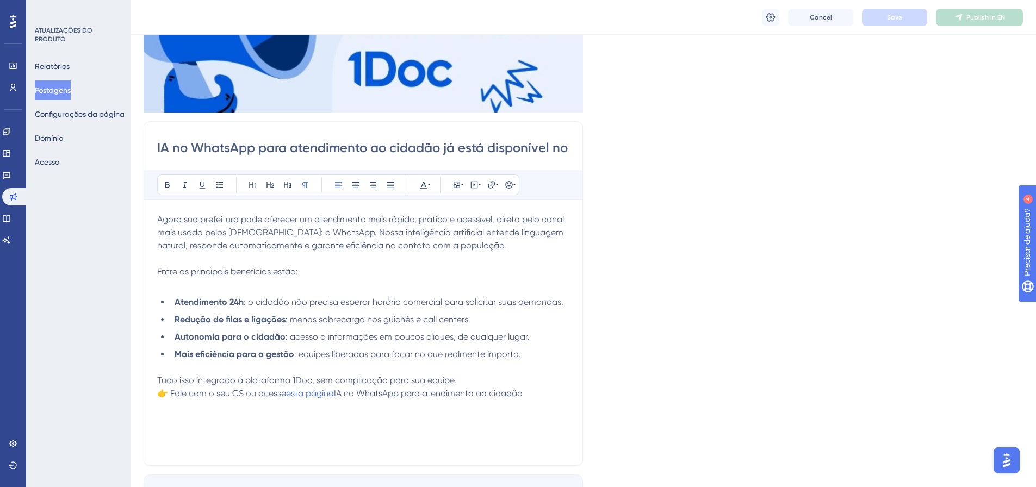
click at [338, 393] on span "IA no WhatsApp para atendimento ao cidadão" at bounding box center [428, 393] width 189 height 10
drag, startPoint x: 342, startPoint y: 392, endPoint x: 560, endPoint y: 390, distance: 218.2
click at [560, 390] on p "Tudo isso integrado à plataforma 1Doc, sem complicação para sua equipe. 👉 Fale …" at bounding box center [363, 387] width 412 height 26
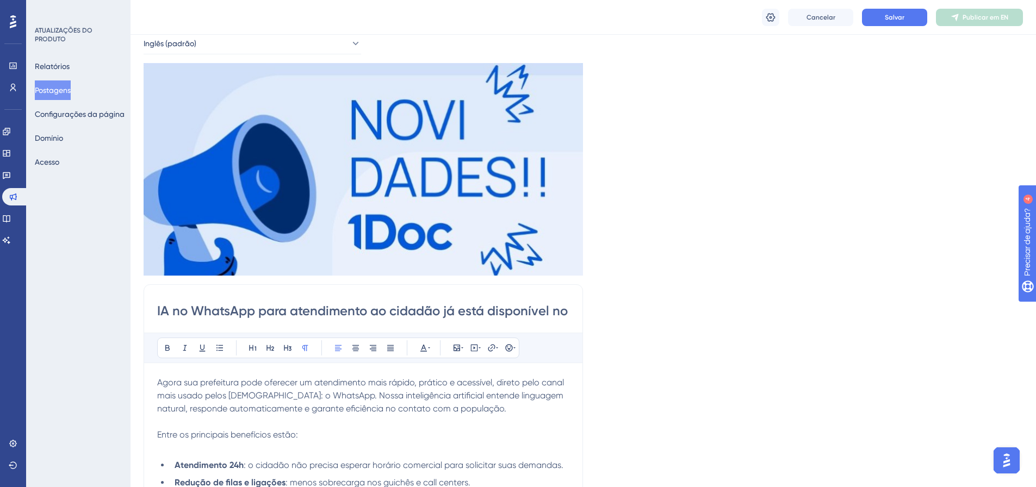
scroll to position [134, 0]
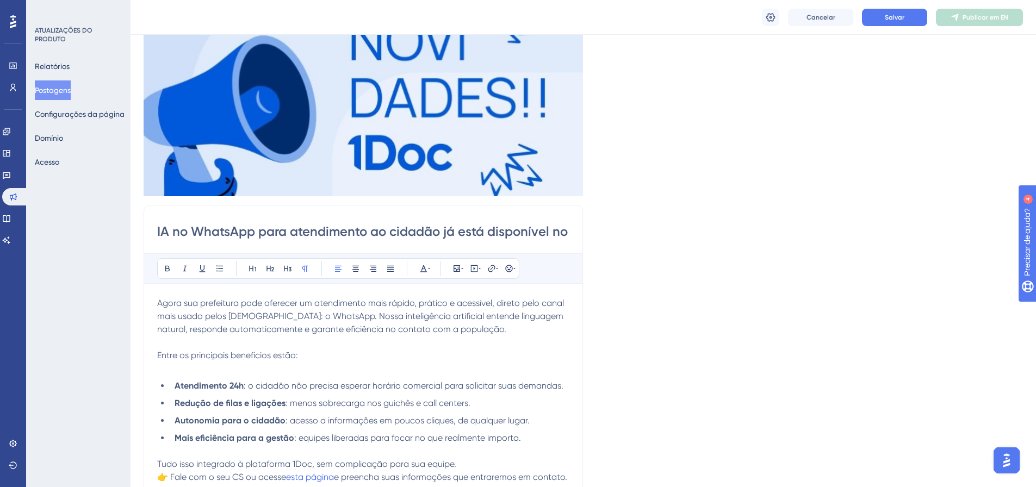
click at [905, 5] on div "Cancelar Salvar Publicar em EN" at bounding box center [584, 17] width 906 height 35
click at [900, 12] on button "Salvar" at bounding box center [894, 17] width 65 height 17
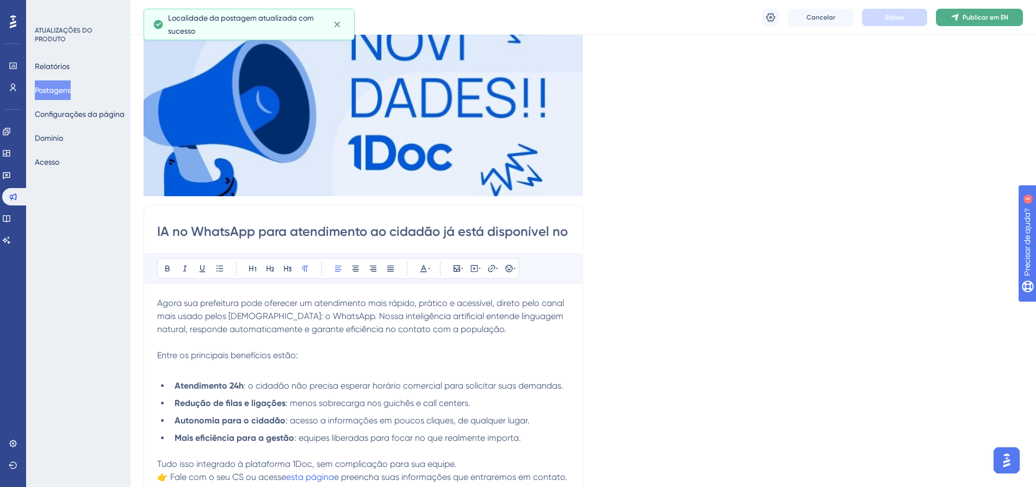
click at [968, 13] on span "Publicar em EN" at bounding box center [986, 17] width 46 height 9
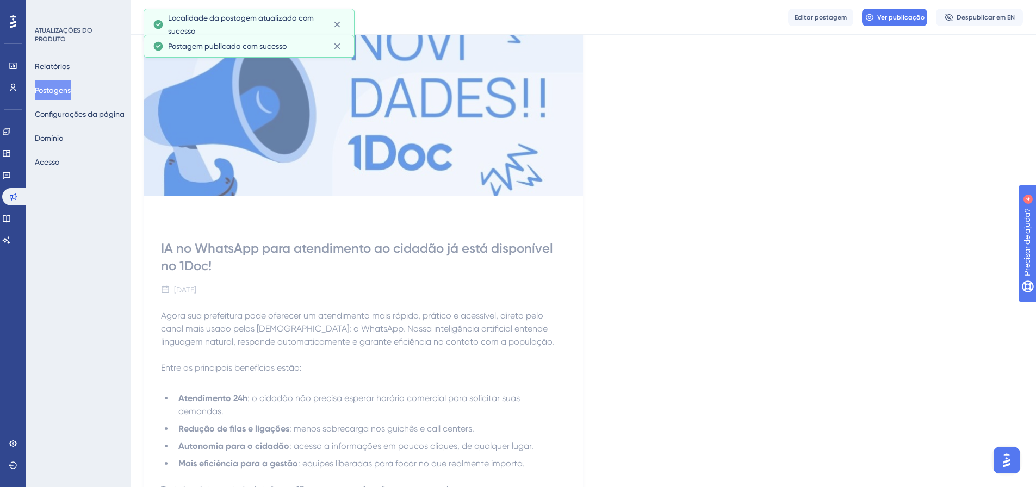
click at [60, 89] on font "Postagens" at bounding box center [53, 90] width 36 height 9
